Goal: Find specific page/section: Find specific page/section

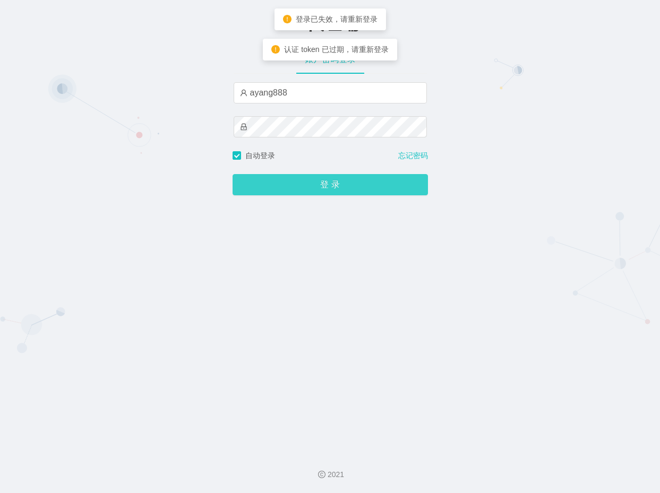
click at [305, 179] on button "登 录" at bounding box center [329, 184] width 195 height 21
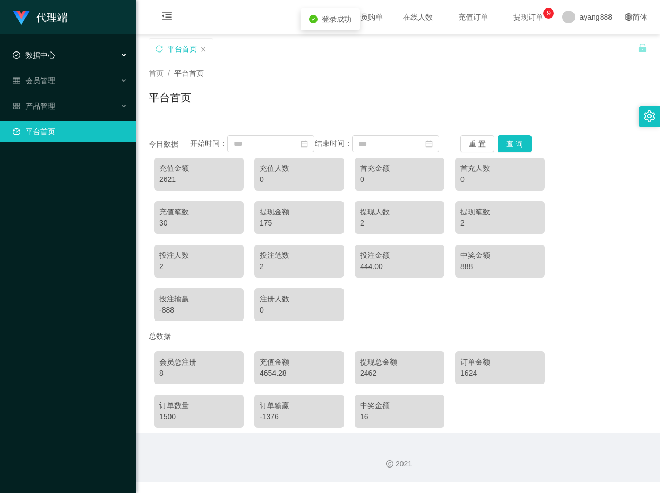
click at [62, 60] on div "数据中心" at bounding box center [68, 55] width 136 height 21
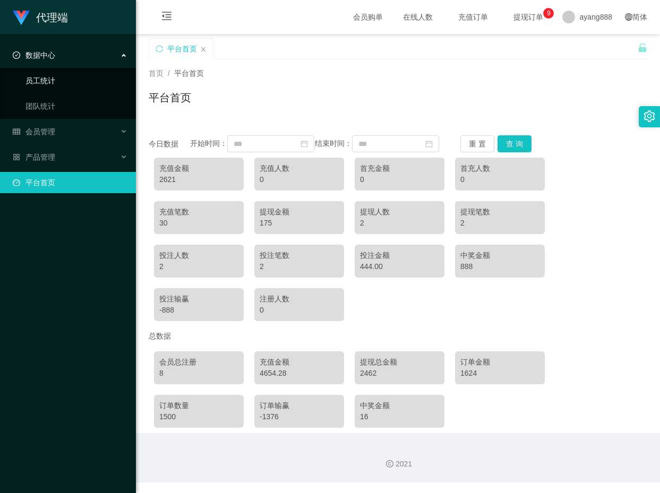
click at [55, 79] on link "员工统计" at bounding box center [76, 80] width 102 height 21
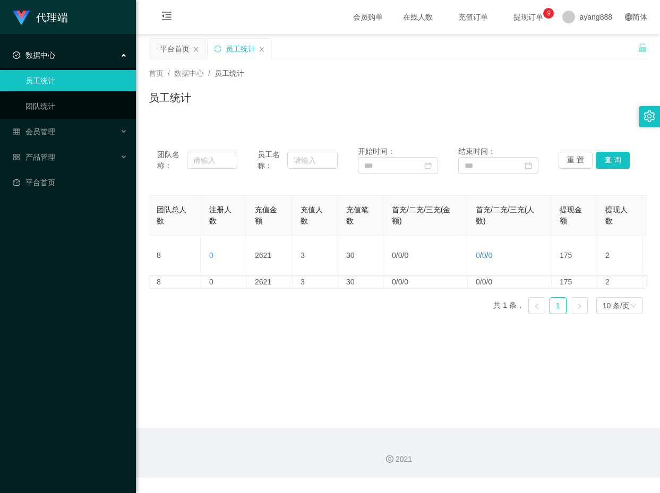
scroll to position [0, 143]
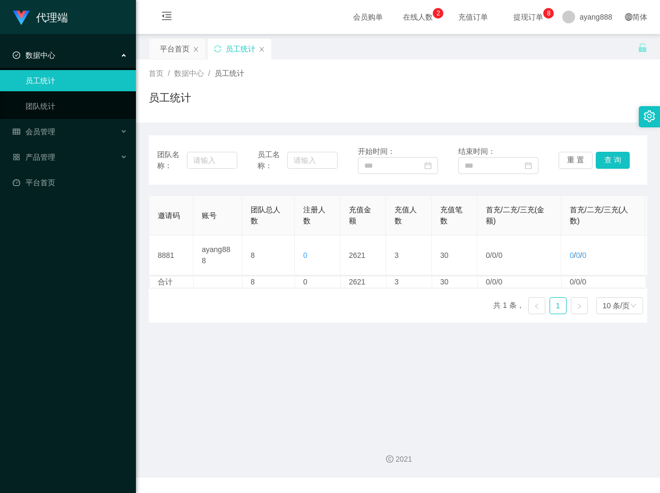
click at [33, 223] on div "代理端 数据中心 员工统计 团队统计 会员管理 产品管理 平台首页" at bounding box center [68, 246] width 136 height 493
